Goal: Navigation & Orientation: Go to known website

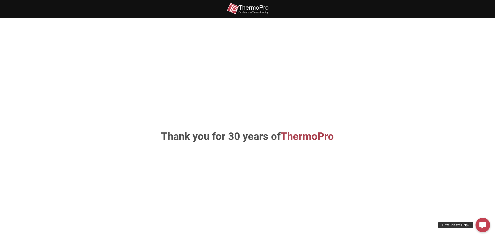
click at [252, 10] on img at bounding box center [248, 9] width 42 height 12
click at [245, 9] on img at bounding box center [248, 9] width 42 height 12
